Goal: Task Accomplishment & Management: Manage account settings

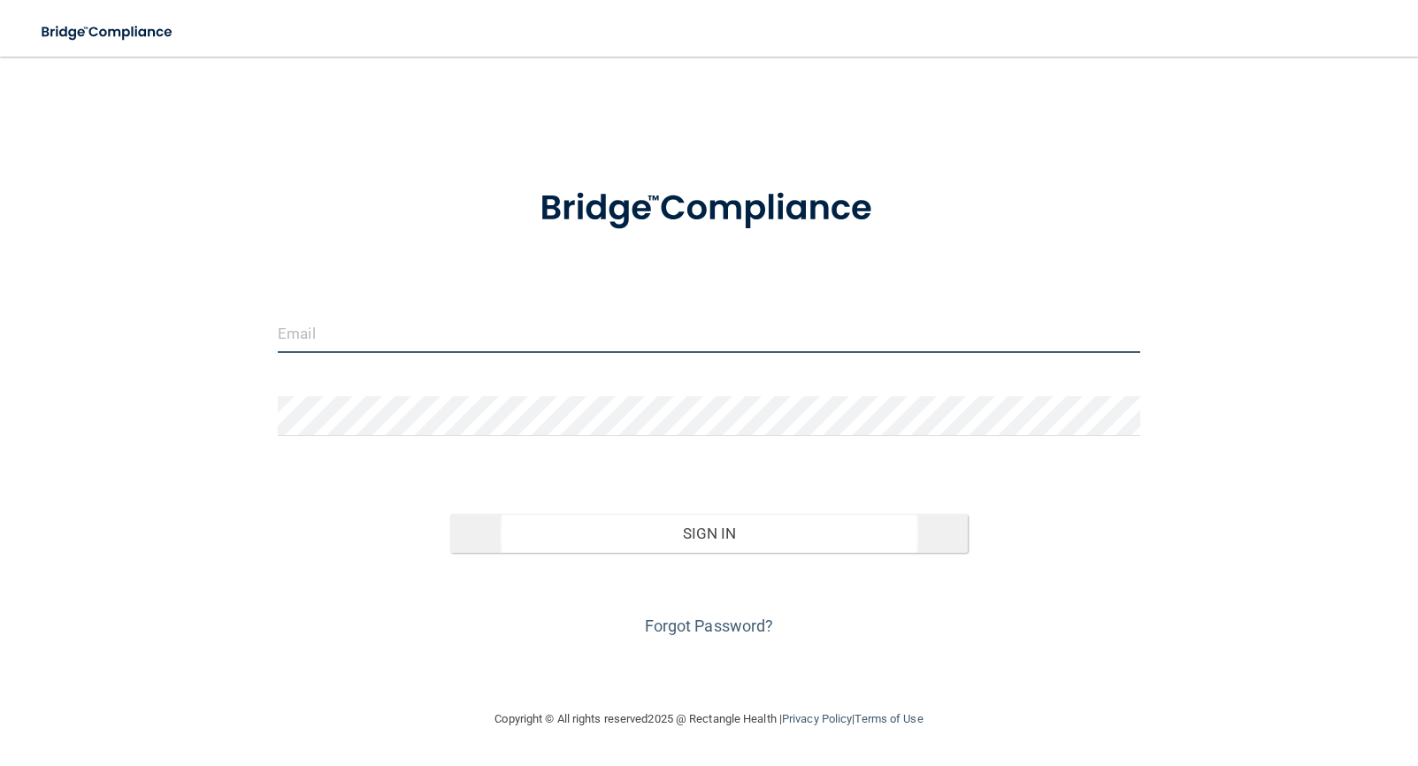
type input "[EMAIL_ADDRESS][DOMAIN_NAME]"
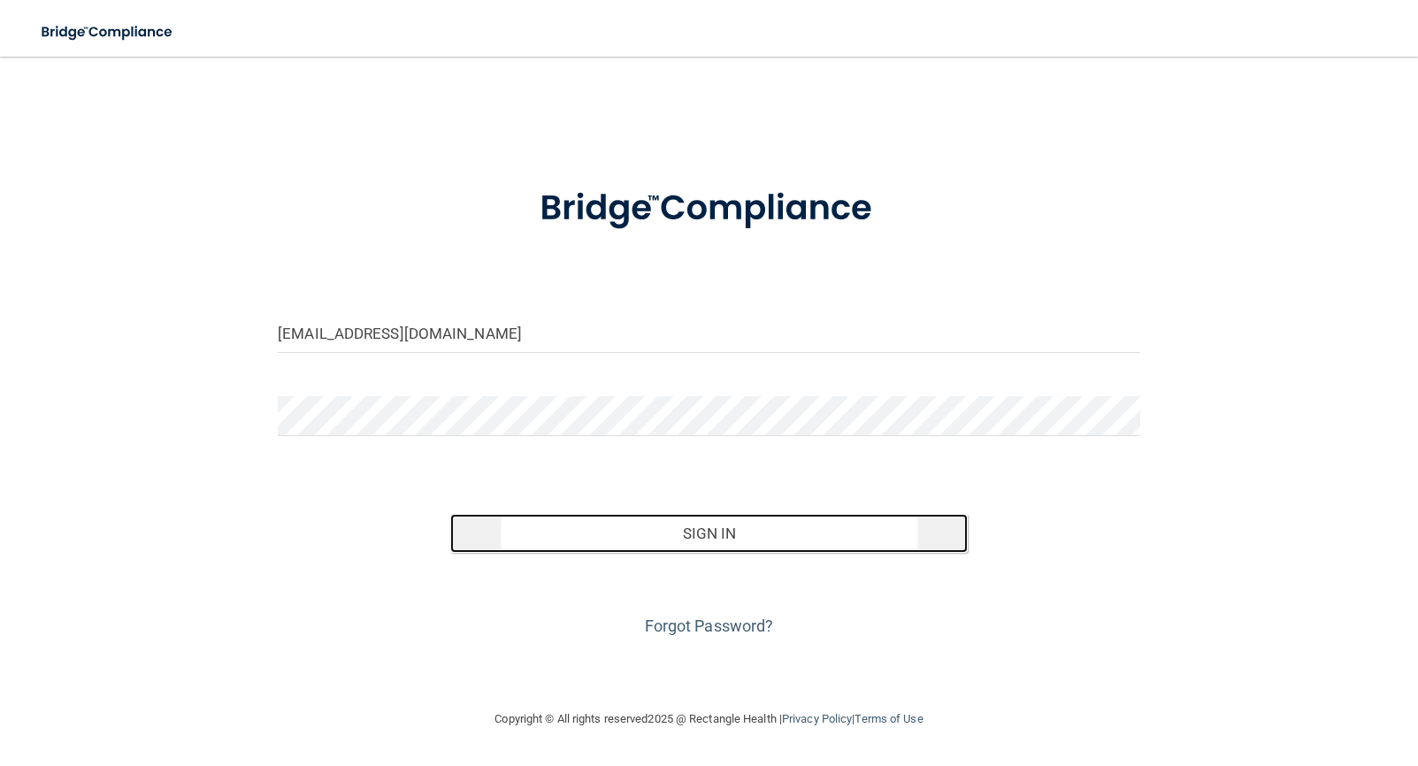
click at [713, 542] on button "Sign In" at bounding box center [708, 533] width 517 height 39
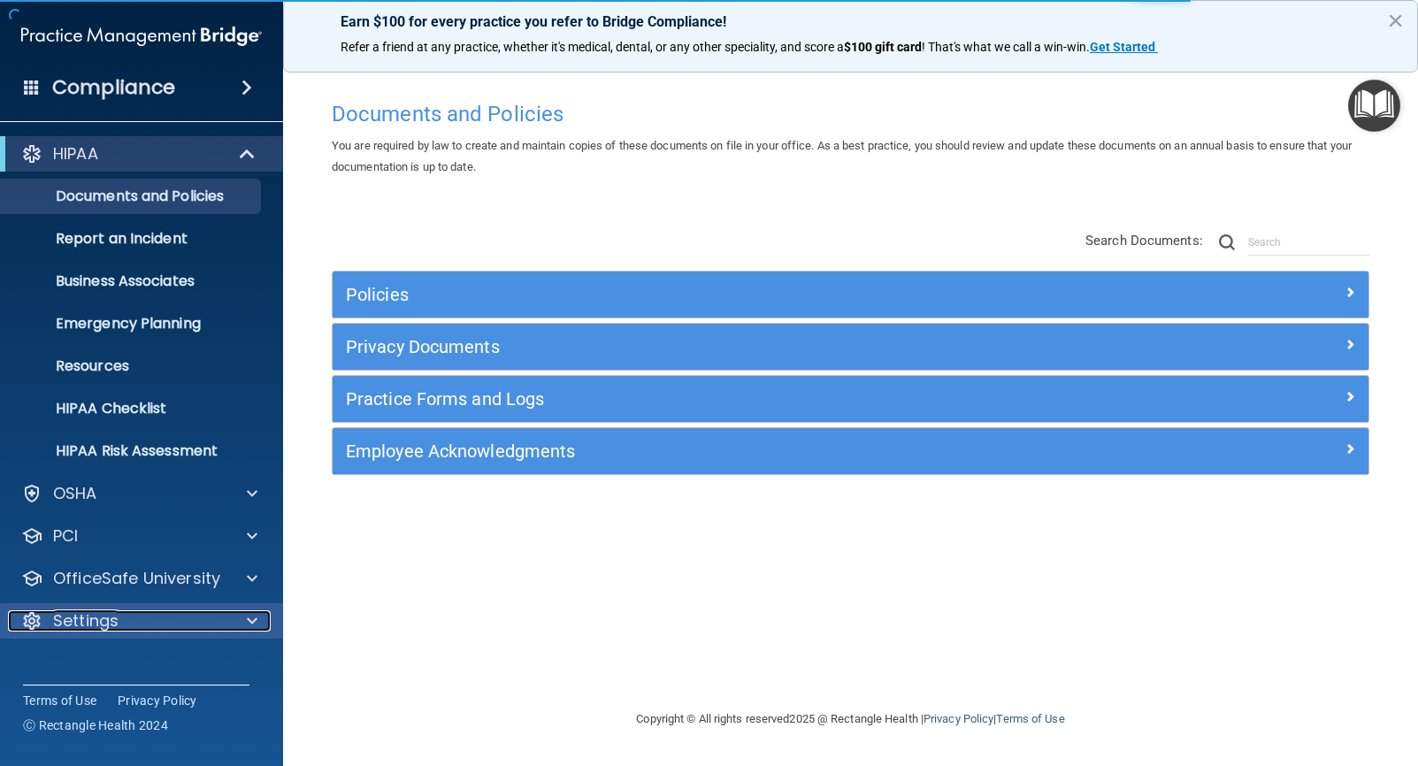
click at [244, 618] on div at bounding box center [249, 620] width 44 height 21
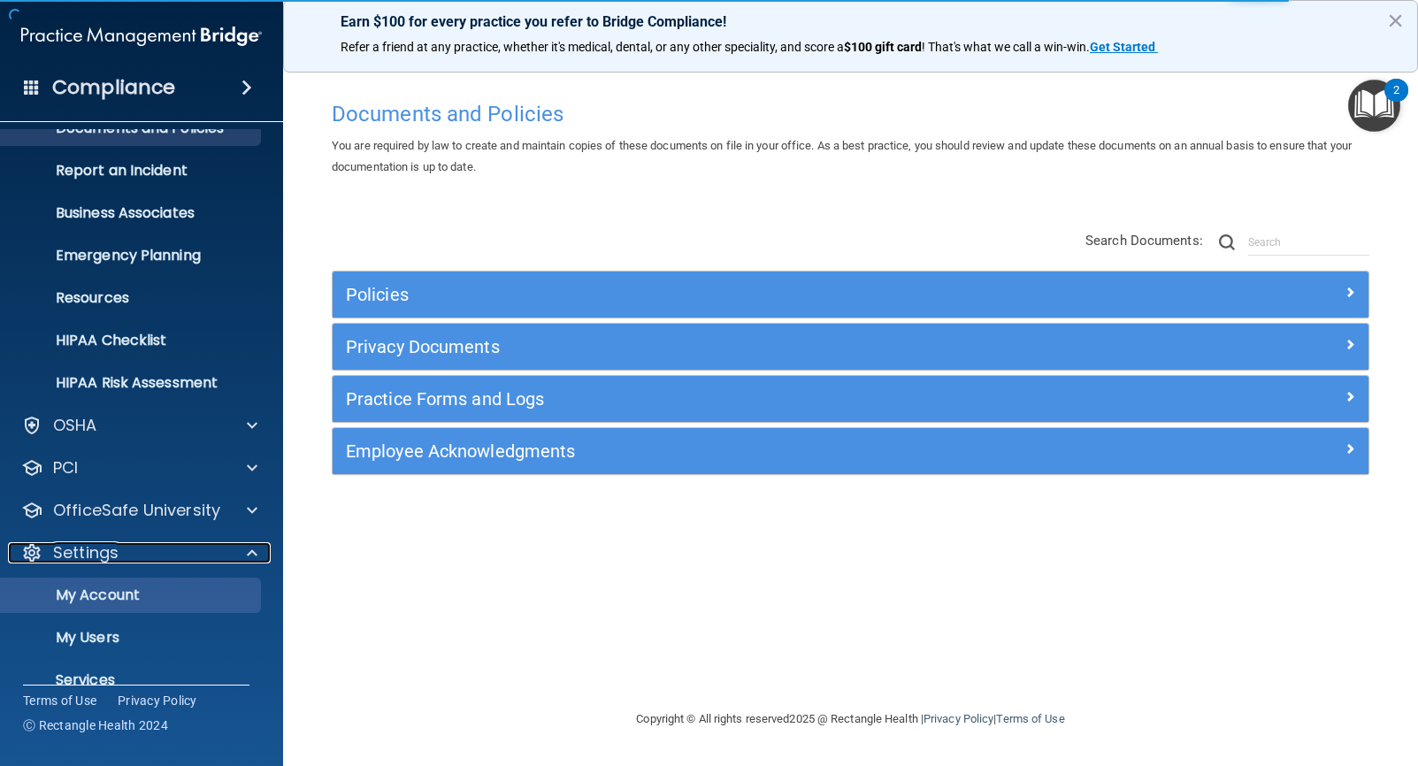
scroll to position [138, 0]
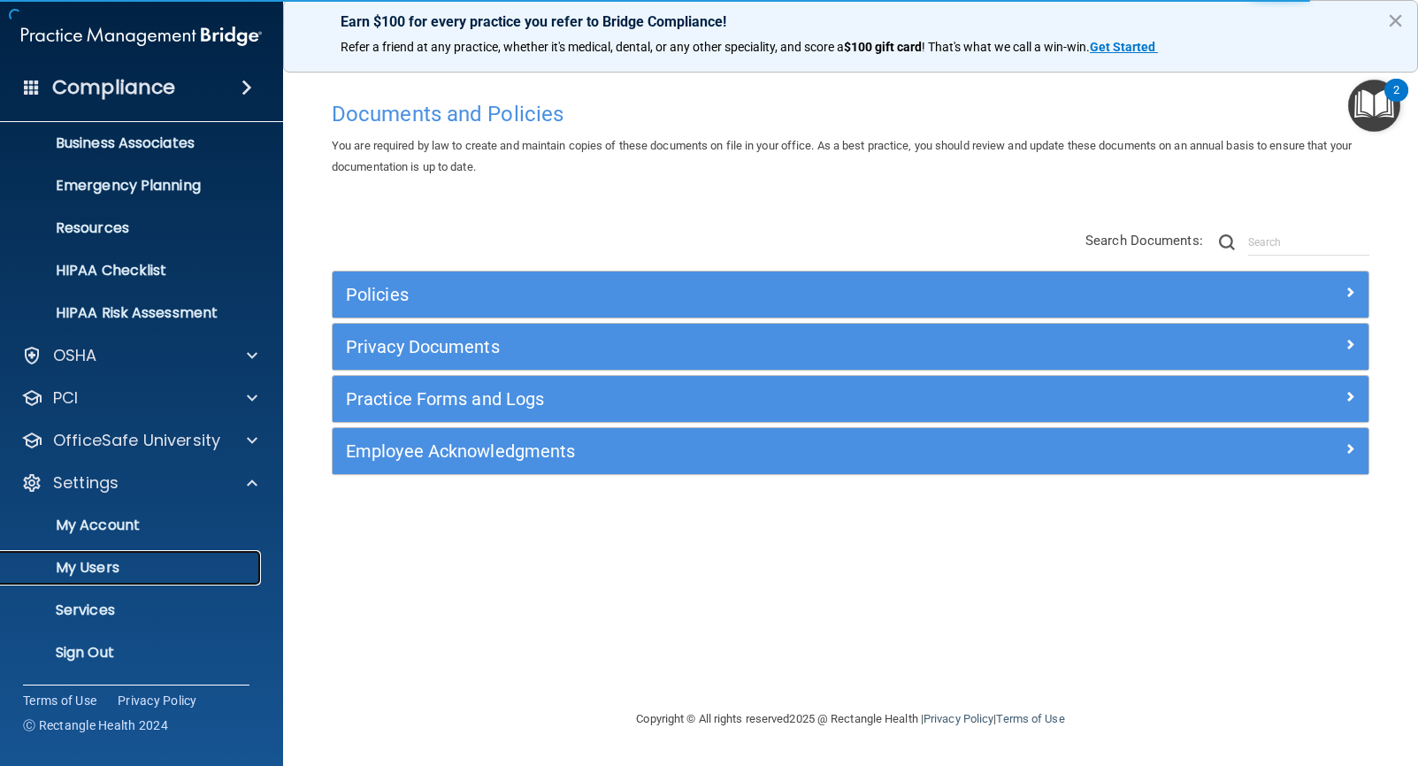
click at [112, 571] on p "My Users" at bounding box center [131, 568] width 241 height 18
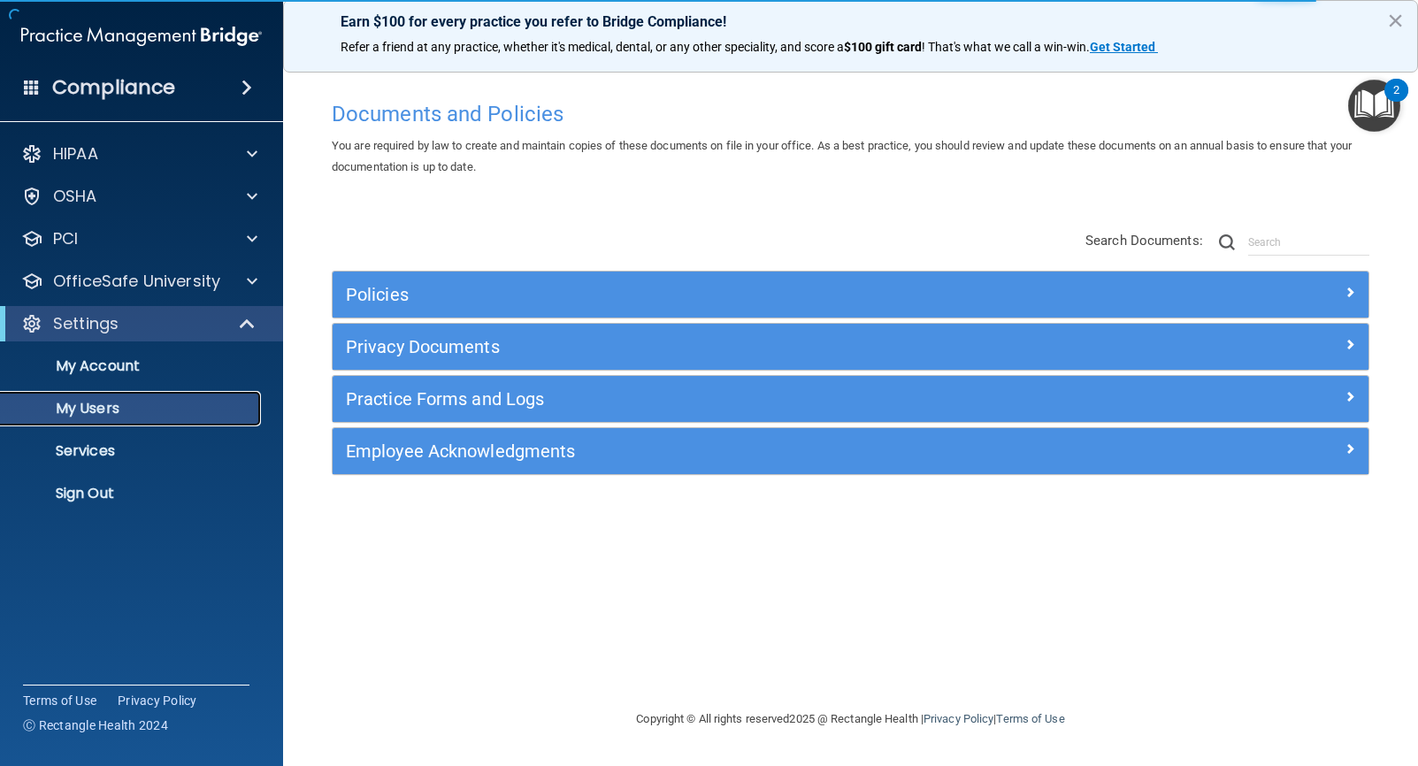
select select "20"
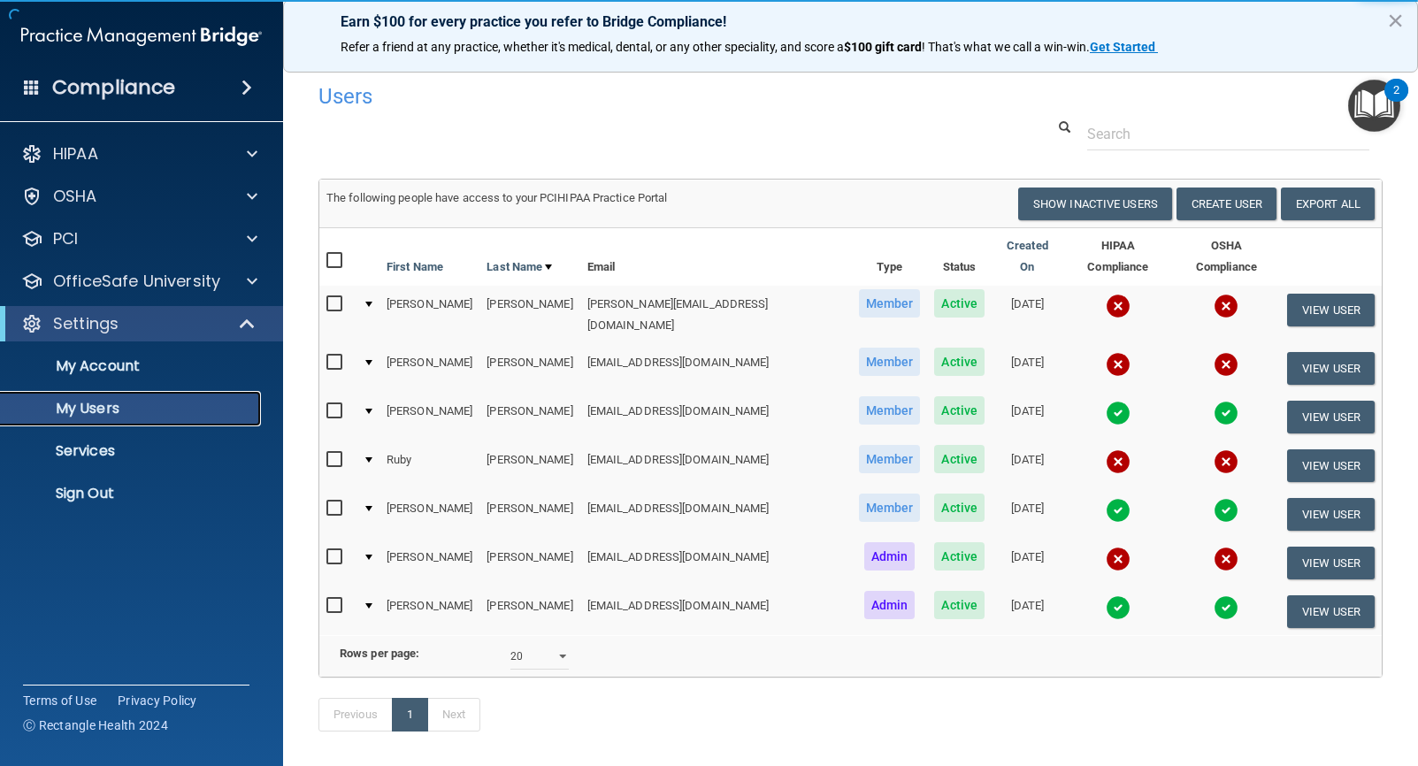
scroll to position [65, 0]
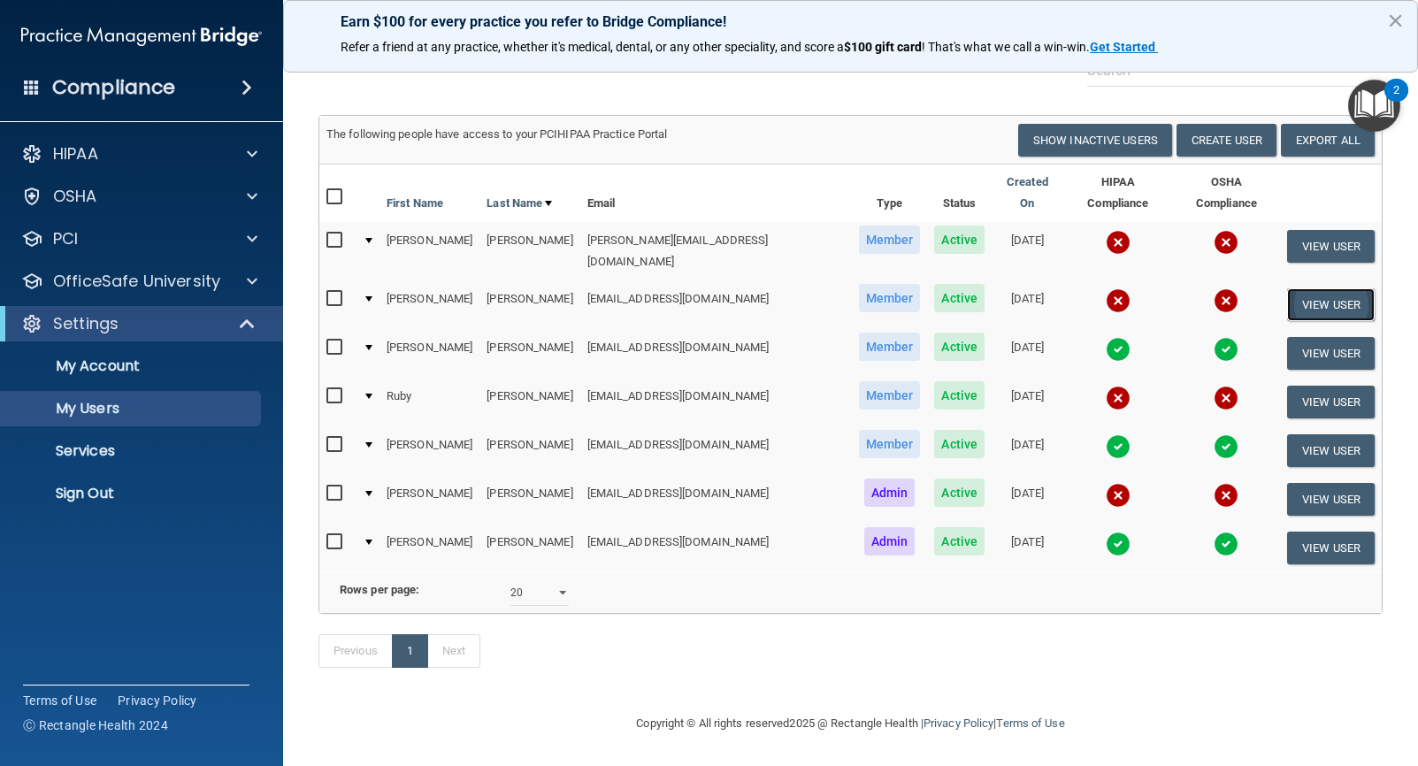
click at [1319, 288] on button "View User" at bounding box center [1331, 304] width 88 height 33
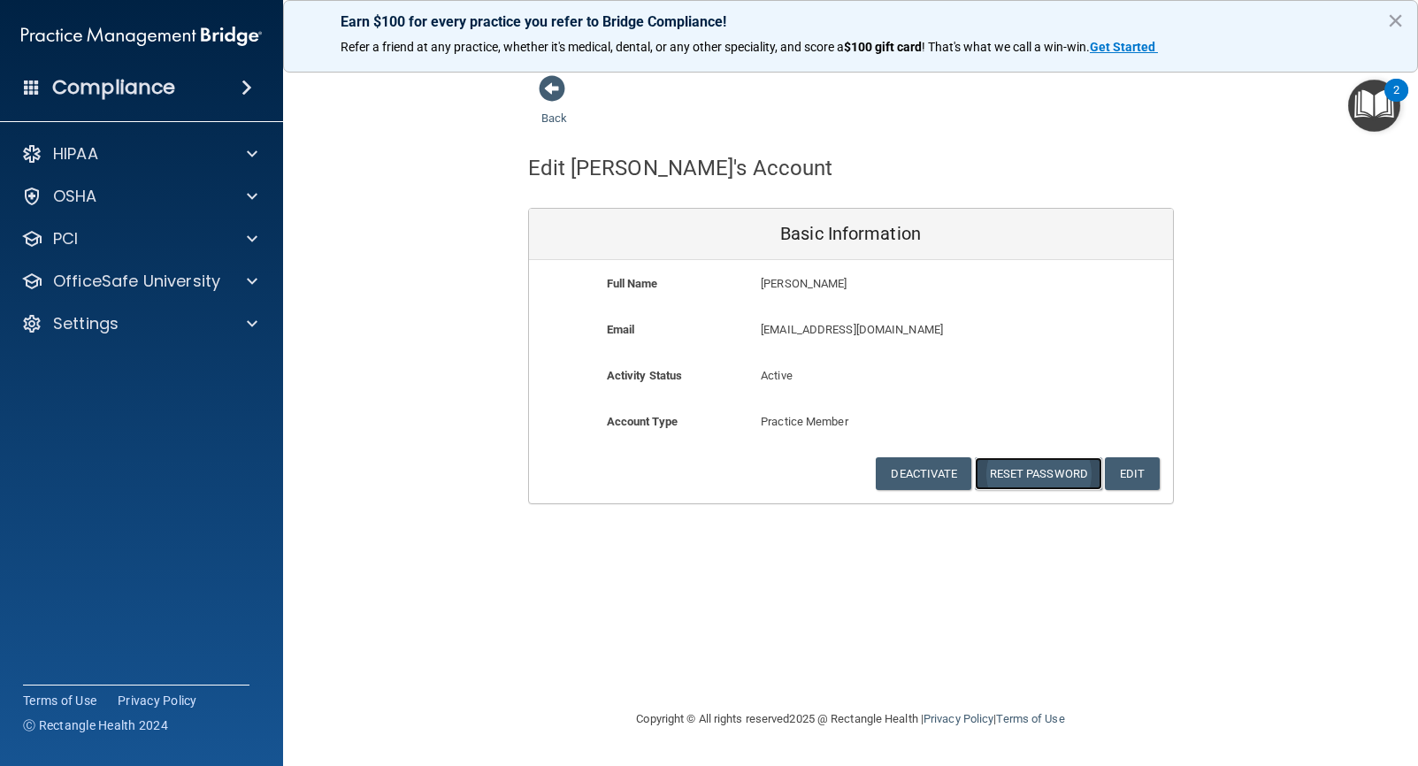
click at [1044, 471] on button "Reset Password" at bounding box center [1038, 473] width 127 height 33
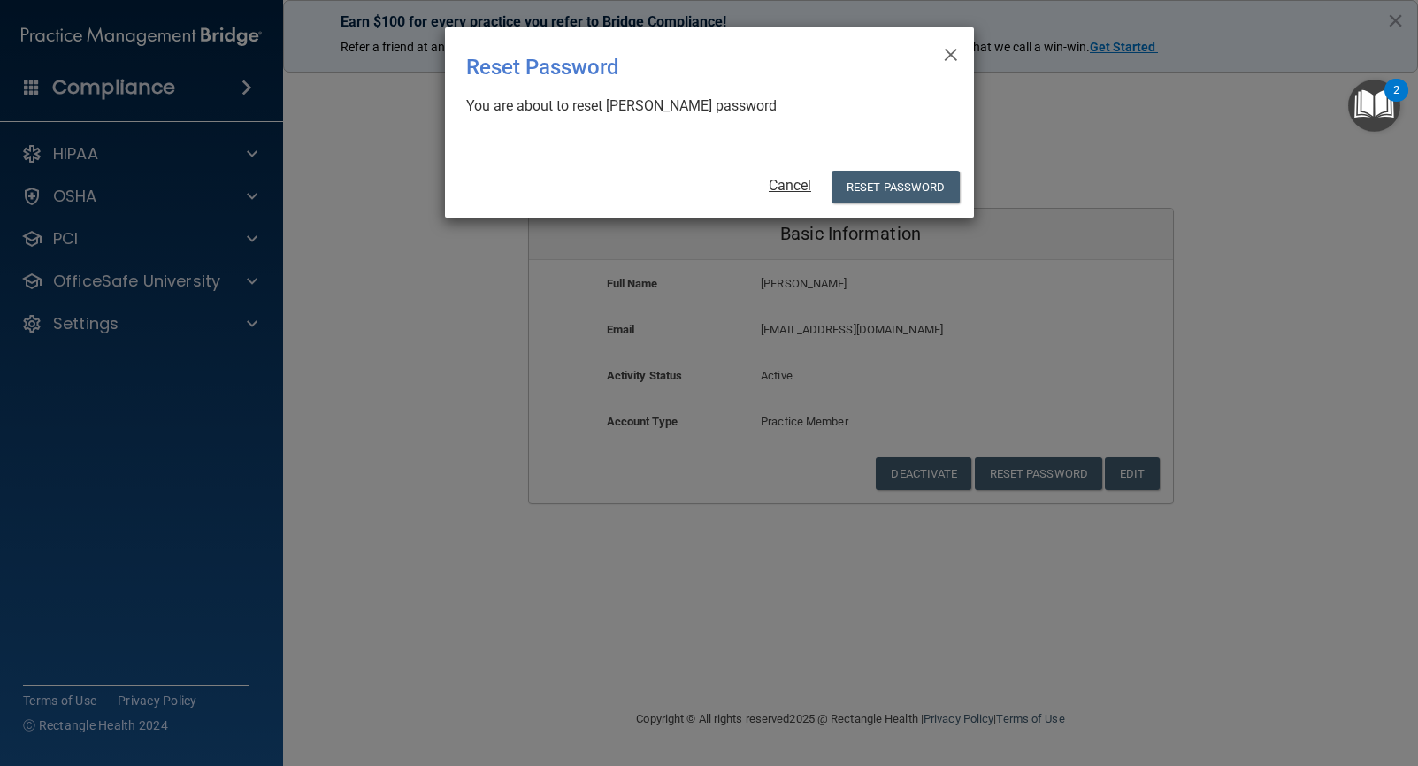
click at [798, 188] on link "Cancel" at bounding box center [790, 185] width 42 height 17
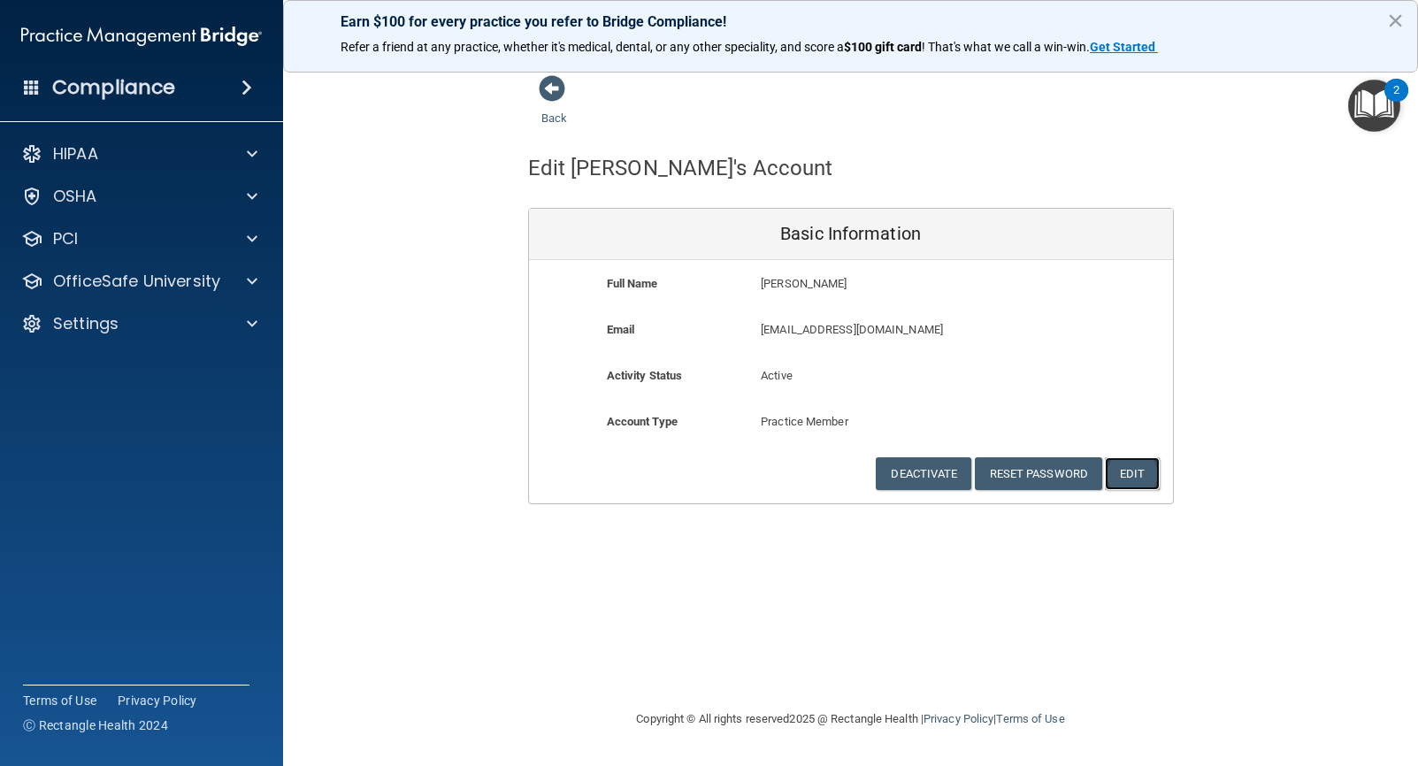
click at [1129, 462] on button "Edit" at bounding box center [1132, 473] width 54 height 33
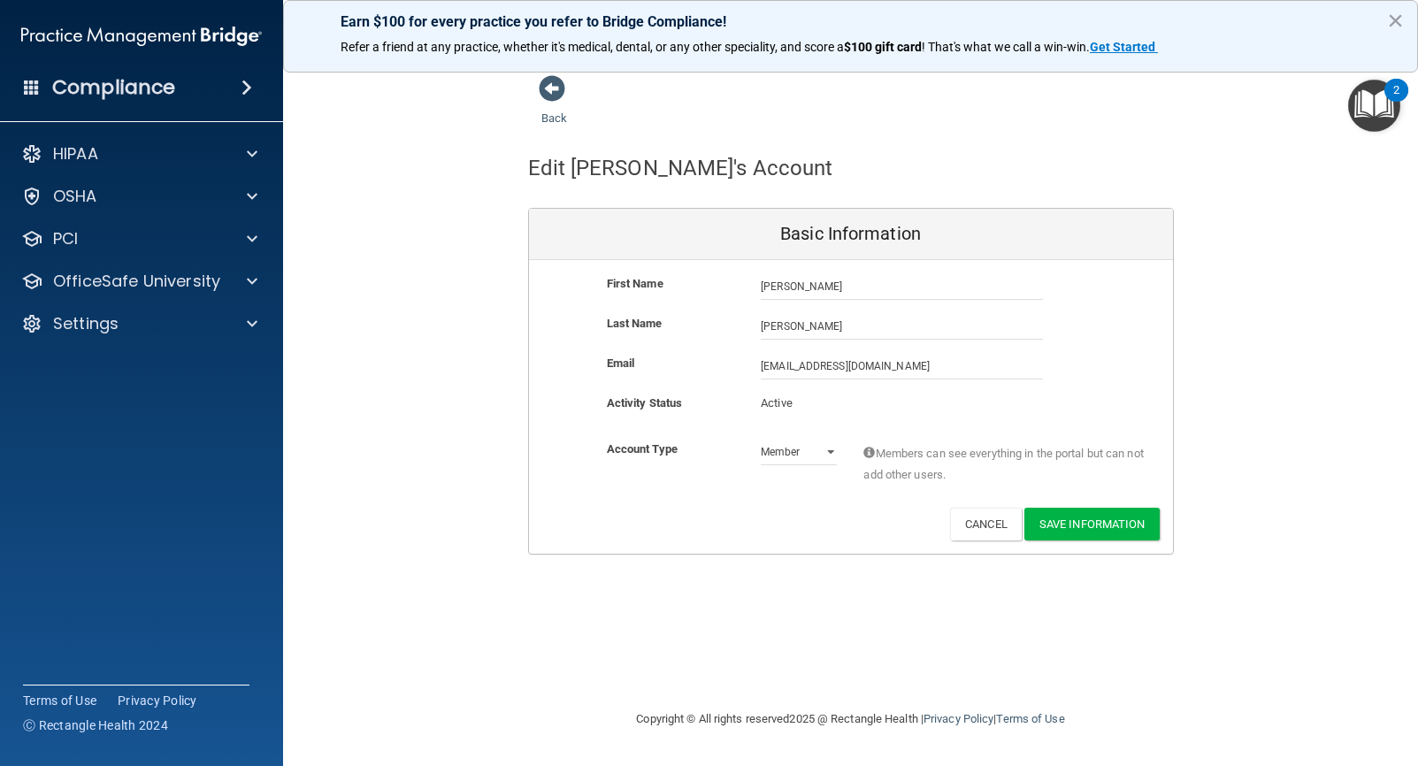
click at [869, 494] on div "Members can see everything in the portal but can not add other users." at bounding box center [1004, 467] width 309 height 56
click at [1043, 417] on div "Activity Status Active Active" at bounding box center [851, 409] width 644 height 33
click at [1069, 522] on button "Save Information" at bounding box center [1091, 524] width 135 height 33
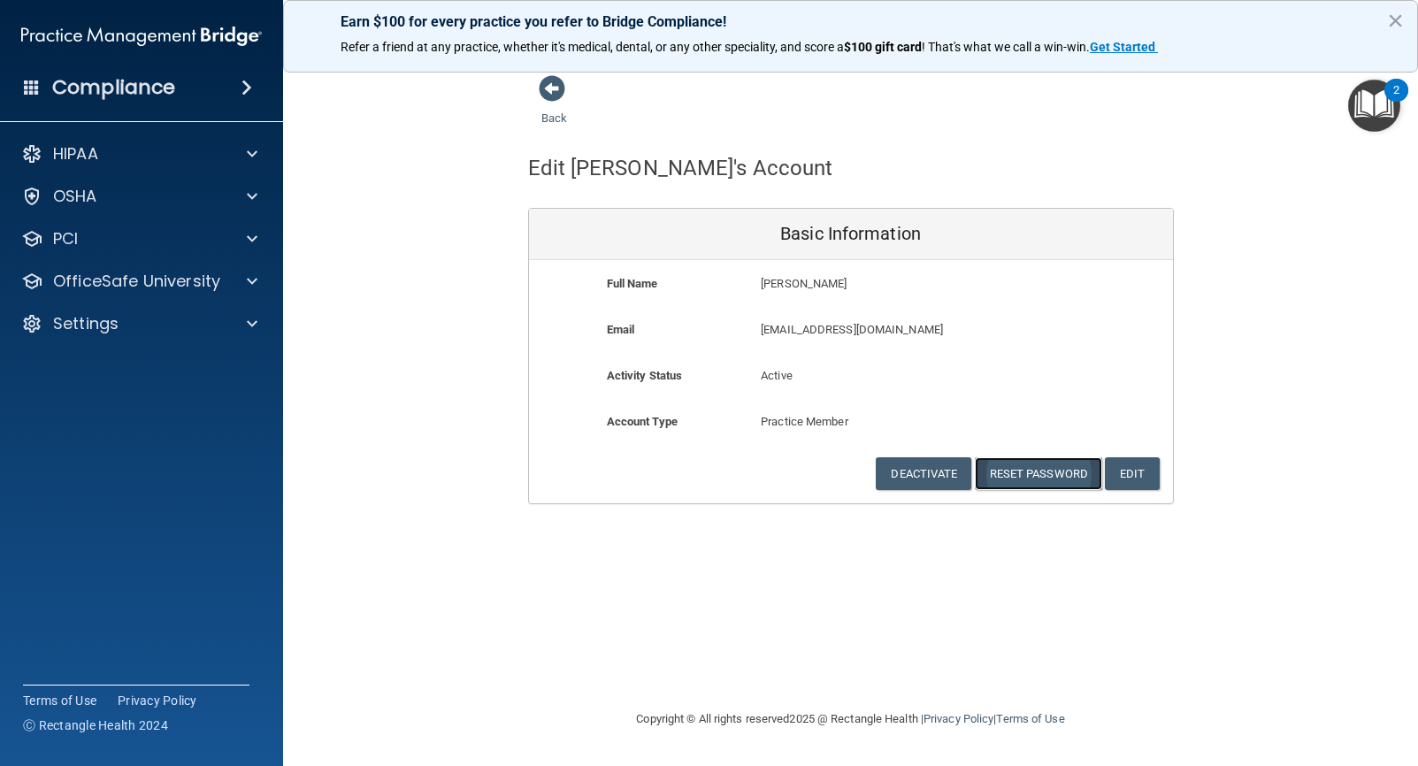
click at [1054, 475] on button "Reset Password" at bounding box center [1038, 473] width 127 height 33
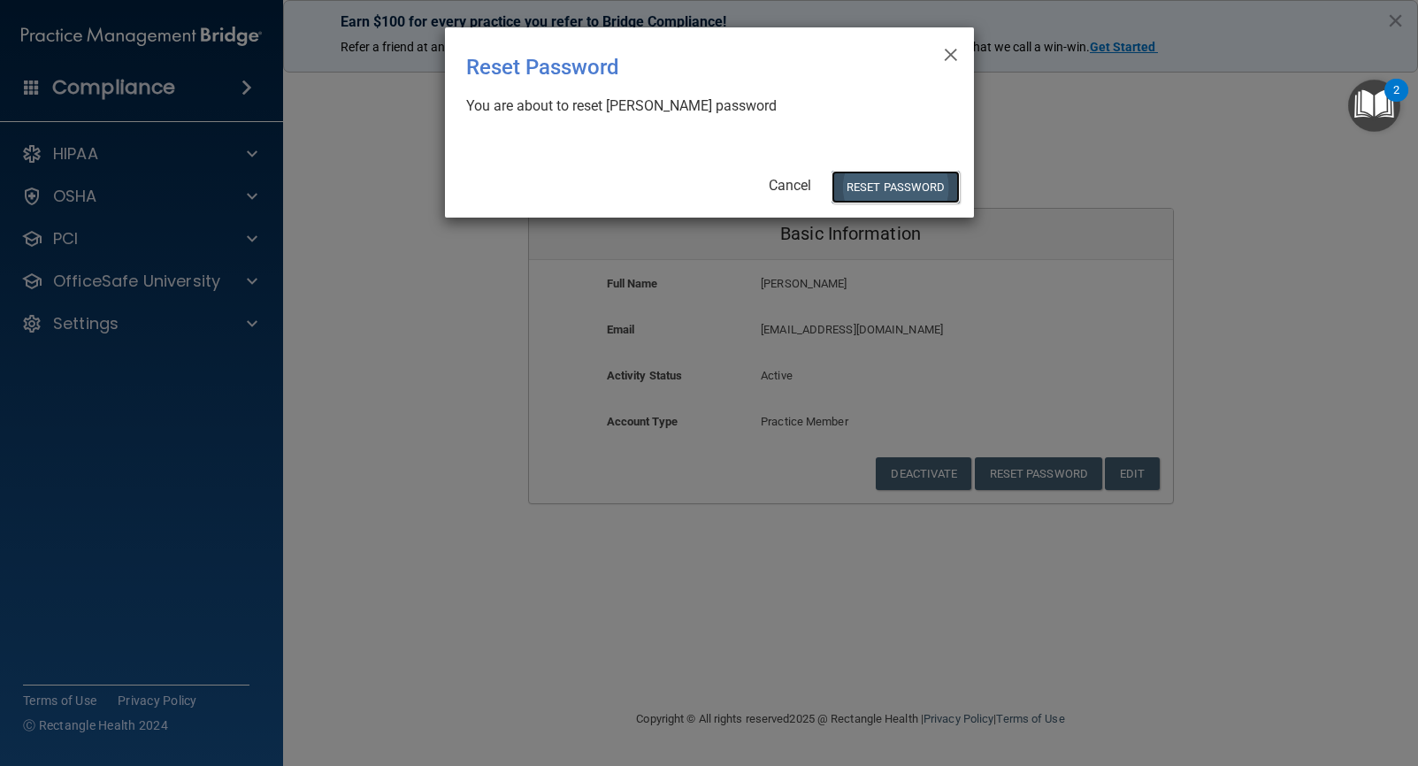
click at [876, 188] on button "Reset Password" at bounding box center [894, 187] width 127 height 33
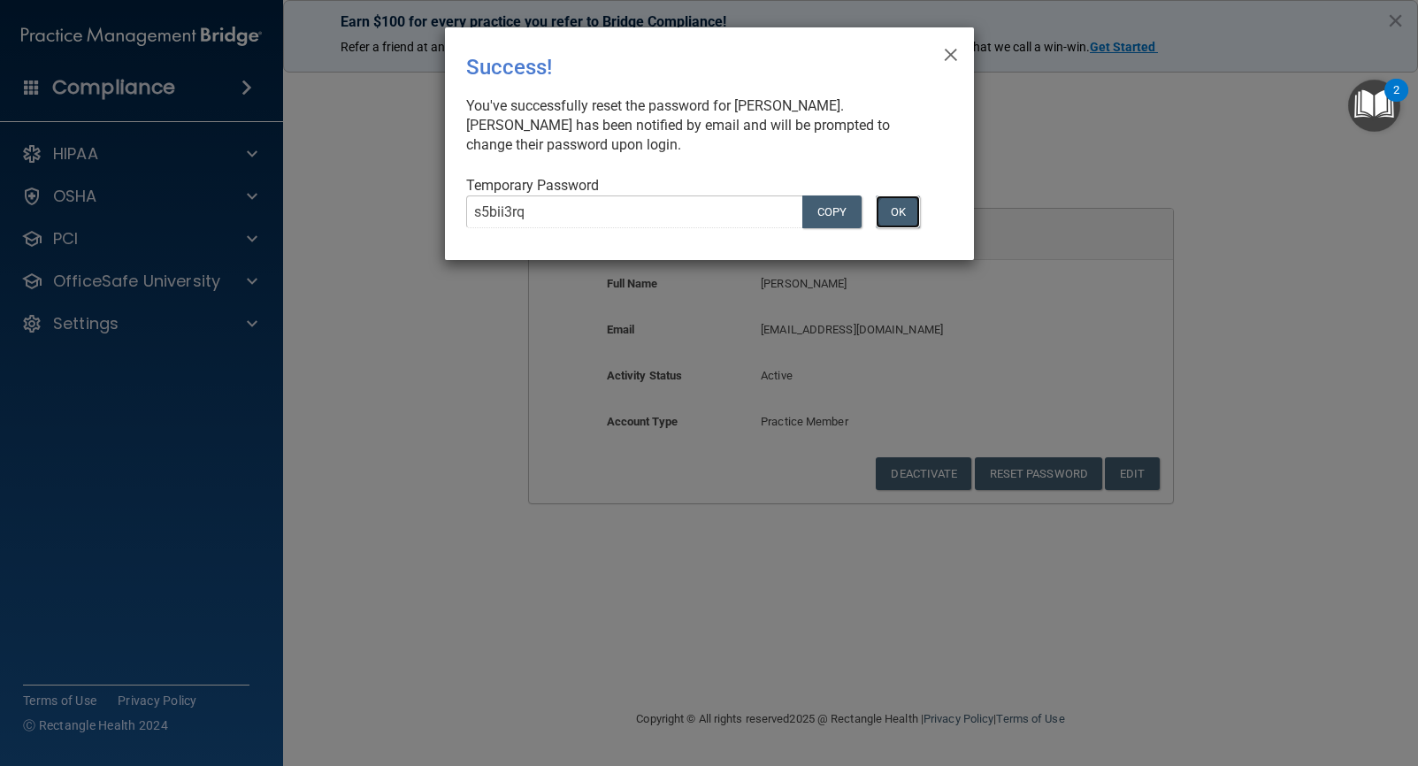
click at [890, 204] on button "OK" at bounding box center [898, 211] width 44 height 33
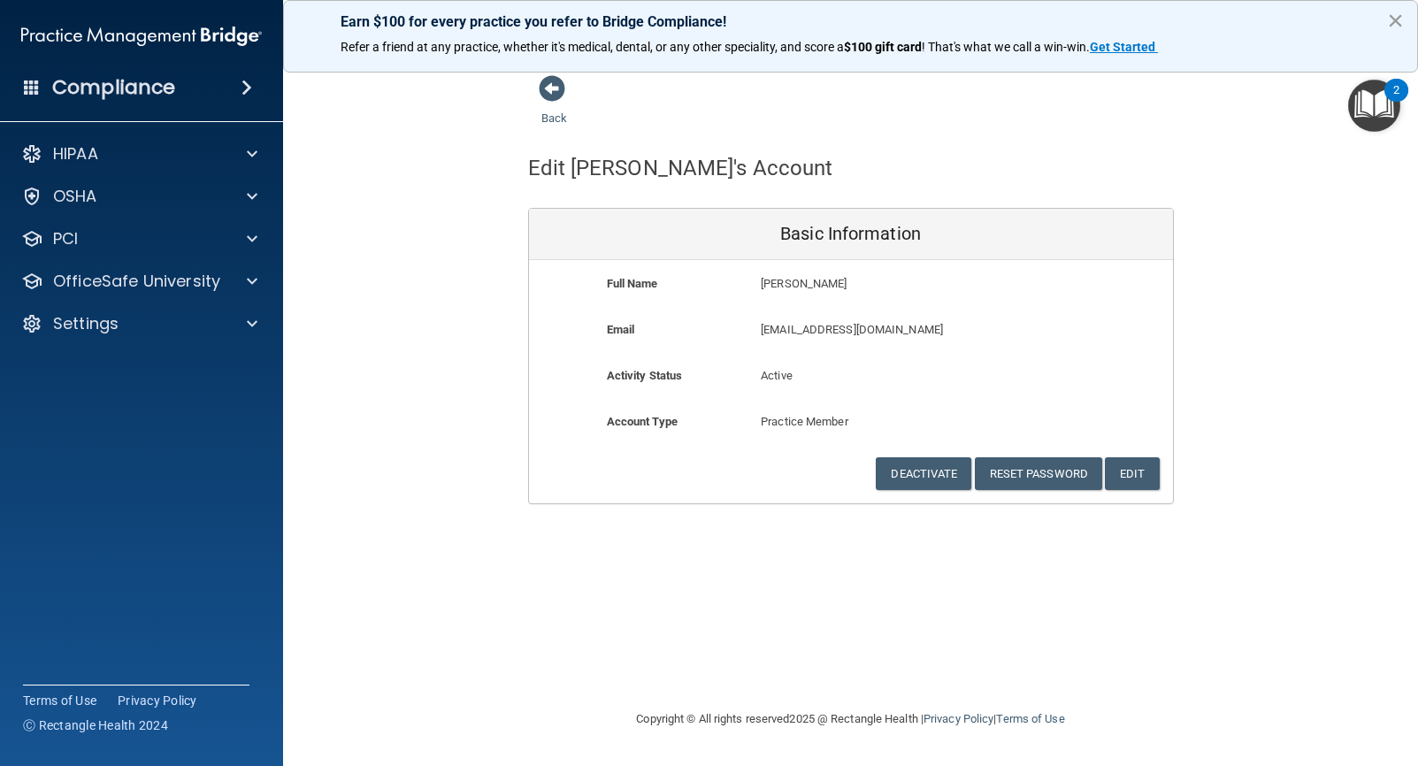
click at [1397, 20] on button "×" at bounding box center [1395, 20] width 17 height 28
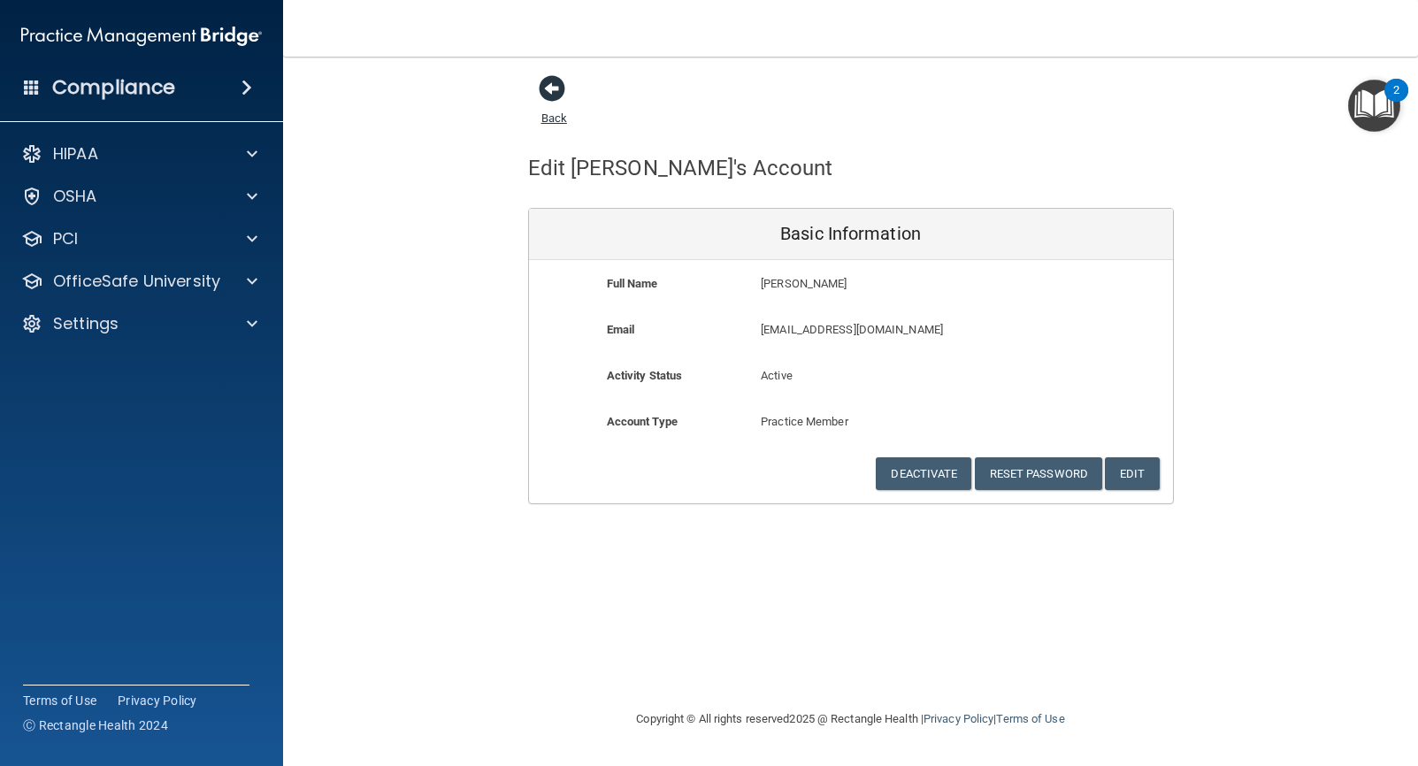
click at [549, 91] on span at bounding box center [552, 88] width 27 height 27
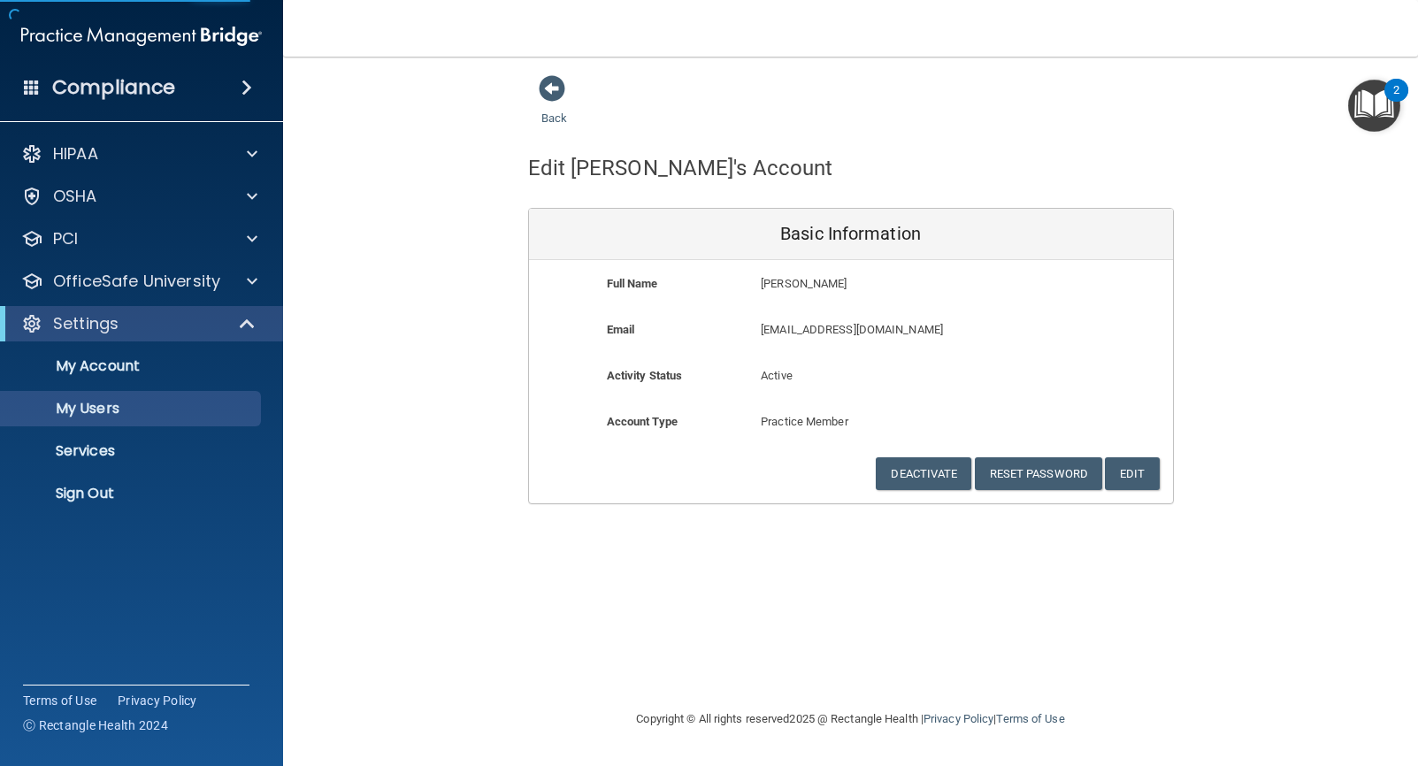
select select "20"
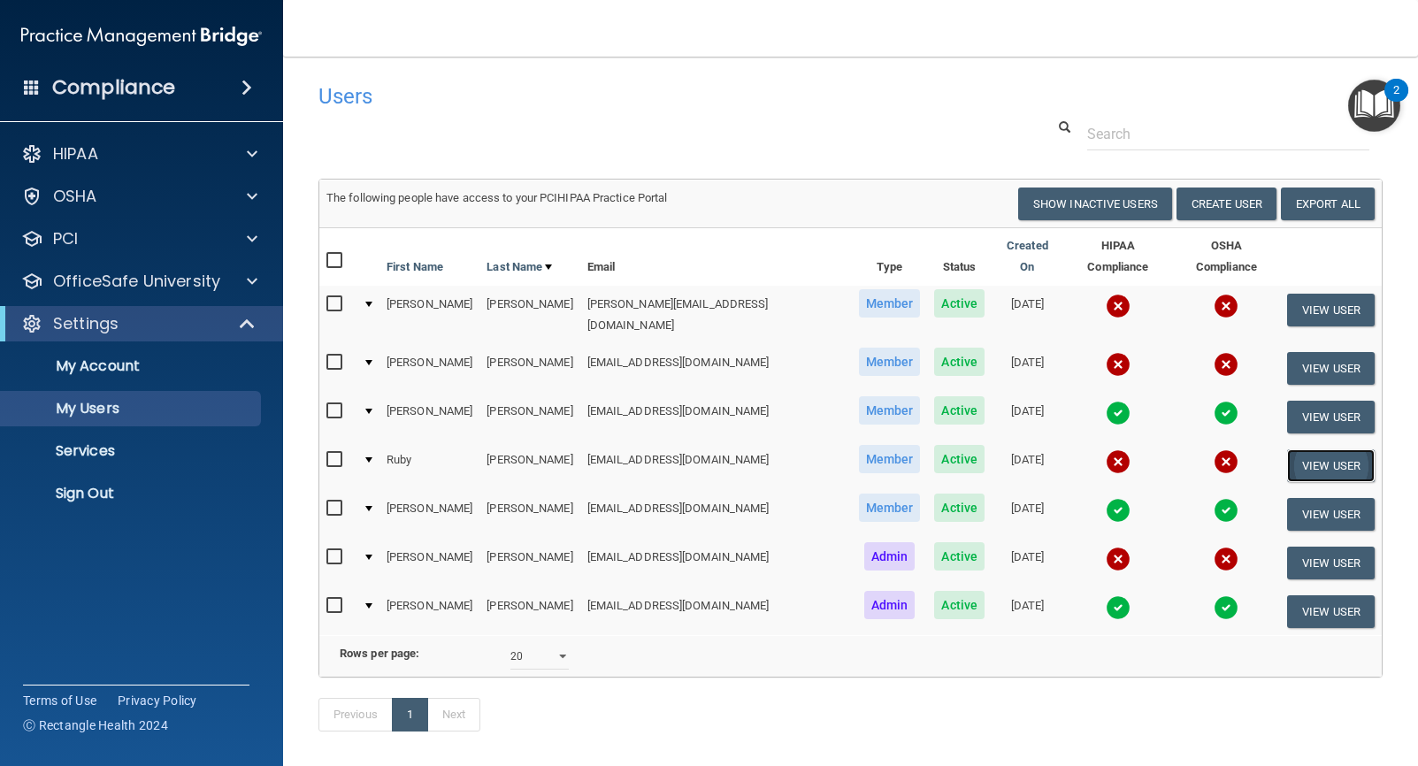
click at [1298, 449] on button "View User" at bounding box center [1331, 465] width 88 height 33
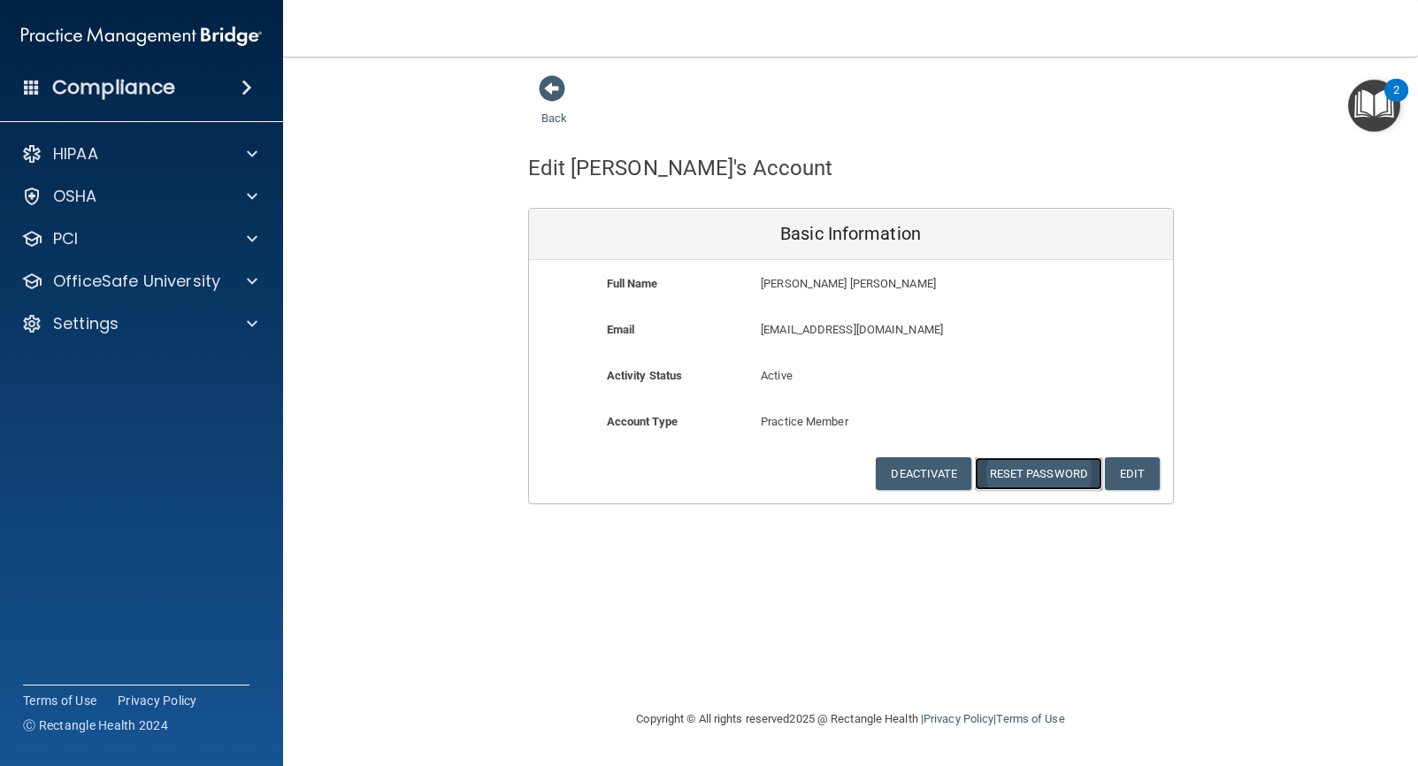
click at [1055, 479] on button "Reset Password" at bounding box center [1038, 473] width 127 height 33
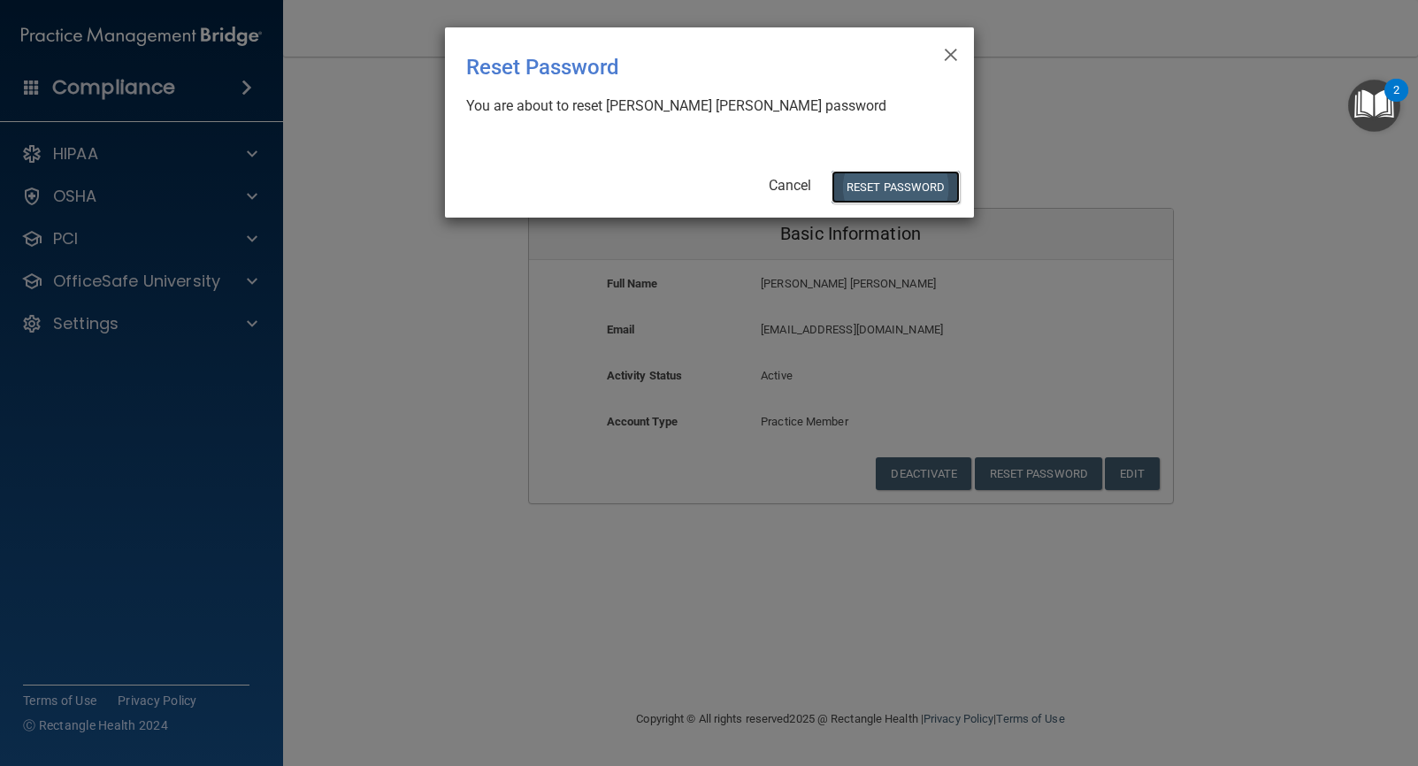
click at [886, 185] on button "Reset Password" at bounding box center [894, 187] width 127 height 33
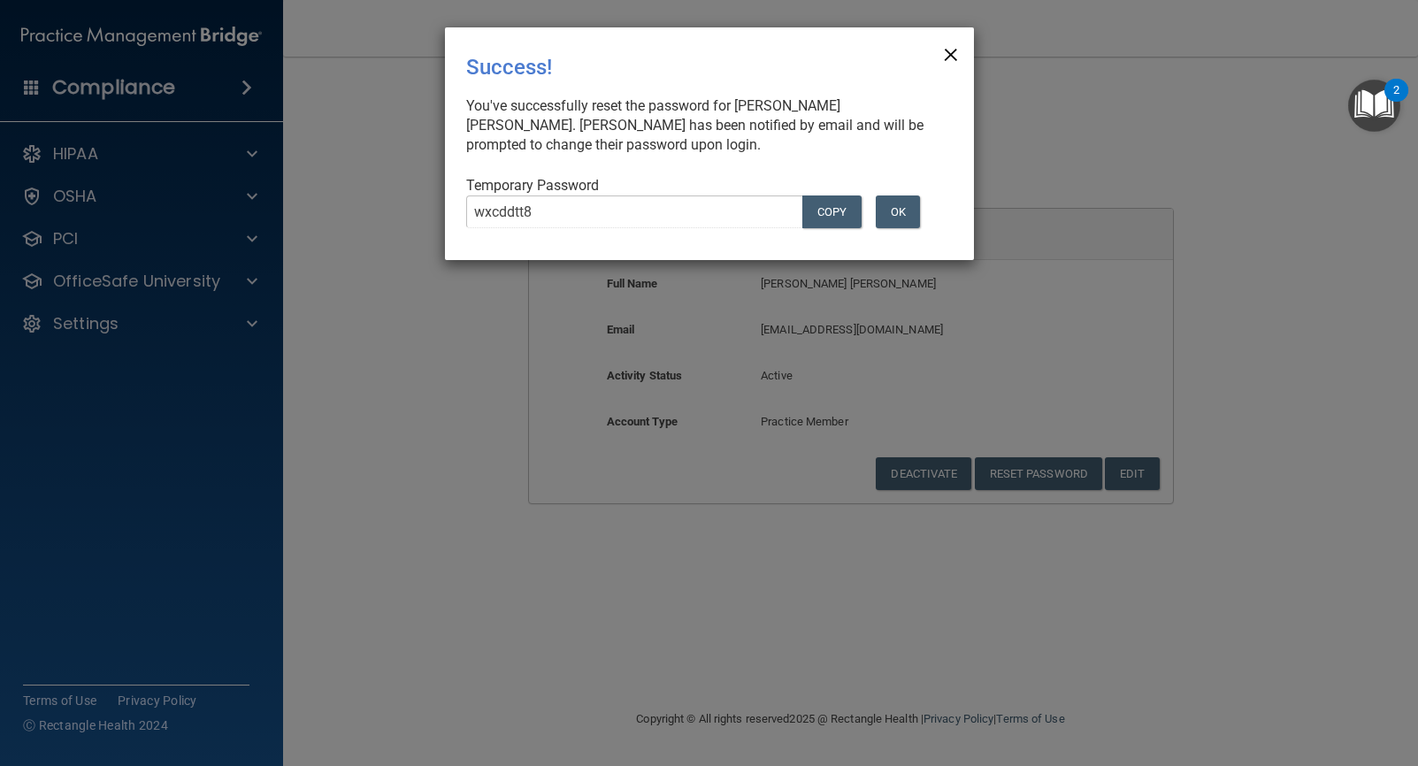
click at [952, 54] on span "×" at bounding box center [951, 51] width 16 height 35
